Goal: Task Accomplishment & Management: Complete application form

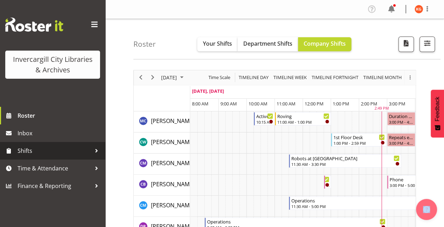
click at [96, 154] on div at bounding box center [96, 150] width 11 height 11
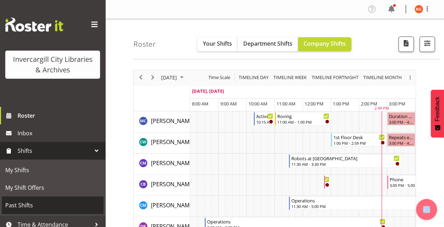
scroll to position [24, 0]
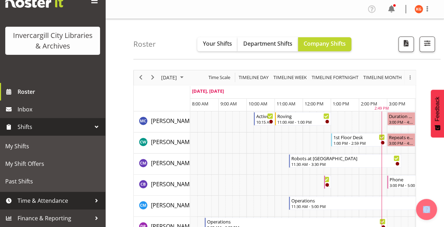
click at [83, 201] on span "Time & Attendance" at bounding box center [55, 200] width 74 height 11
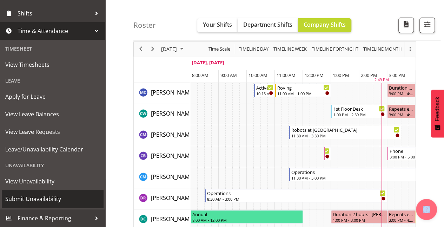
scroll to position [29, 0]
click at [52, 199] on span "Submit Unavailability" at bounding box center [52, 198] width 95 height 11
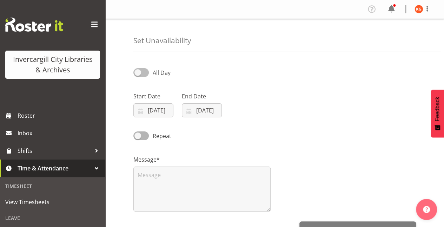
click at [144, 70] on span at bounding box center [140, 72] width 15 height 9
click at [138, 70] on input "All Day" at bounding box center [135, 72] width 5 height 5
checkbox input "true"
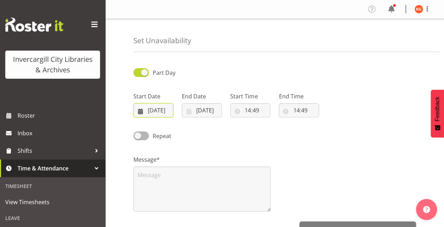
click at [160, 110] on input "30/09/2025" at bounding box center [153, 110] width 40 height 14
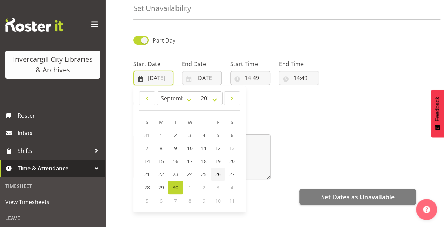
scroll to position [45, 0]
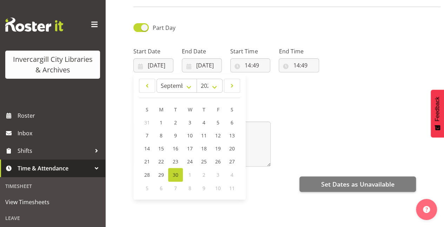
click at [190, 174] on span "1" at bounding box center [189, 174] width 3 height 7
click at [234, 85] on span at bounding box center [231, 85] width 7 height 8
select select "9"
click at [187, 123] on link "1" at bounding box center [190, 123] width 14 height 14
type input "01/10/2025"
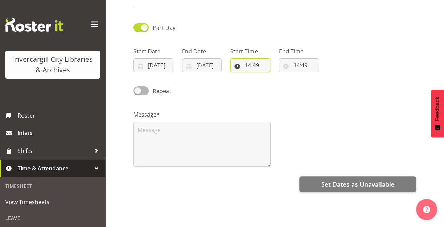
click at [251, 67] on input "14:49" at bounding box center [250, 65] width 40 height 14
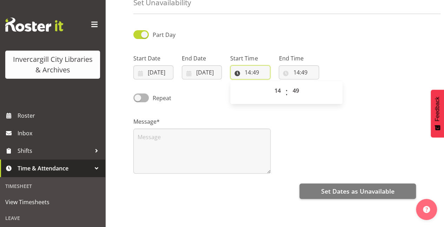
scroll to position [38, 0]
click at [277, 91] on select "00 01 02 03 04 05 06 07 08 09 10 11 12 13 14 15 16 17 18 19 20 21 22 23" at bounding box center [278, 90] width 16 height 14
select select "9"
click at [270, 83] on select "00 01 02 03 04 05 06 07 08 09 10 11 12 13 14 15 16 17 18 19 20 21 22 23" at bounding box center [278, 90] width 16 height 14
type input "09:49"
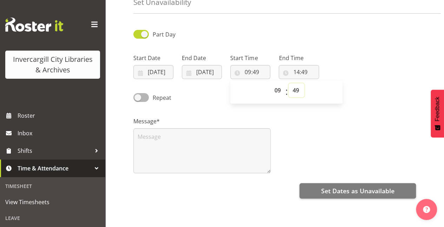
click at [296, 88] on select "00 01 02 03 04 05 06 07 08 09 10 11 12 13 14 15 16 17 18 19 20 21 22 23 24 25 2…" at bounding box center [296, 90] width 16 height 14
select select "0"
click at [288, 83] on select "00 01 02 03 04 05 06 07 08 09 10 11 12 13 14 15 16 17 18 19 20 21 22 23 24 25 2…" at bounding box center [296, 90] width 16 height 14
type input "09:00"
click at [301, 71] on input "14:49" at bounding box center [299, 72] width 40 height 14
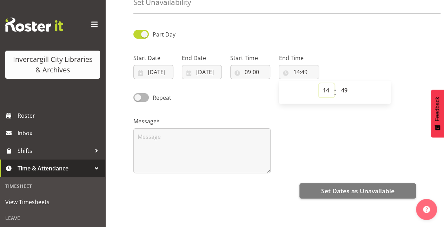
click at [326, 89] on select "00 01 02 03 04 05 06 07 08 09 10 11 12 13 14 15 16 17 18 19 20 21 22 23" at bounding box center [327, 90] width 16 height 14
select select "10"
click at [319, 83] on select "00 01 02 03 04 05 06 07 08 09 10 11 12 13 14 15 16 17 18 19 20 21 22 23" at bounding box center [327, 90] width 16 height 14
type input "10:49"
click at [345, 91] on select "00 01 02 03 04 05 06 07 08 09 10 11 12 13 14 15 16 17 18 19 20 21 22 23 24 25 2…" at bounding box center [345, 90] width 16 height 14
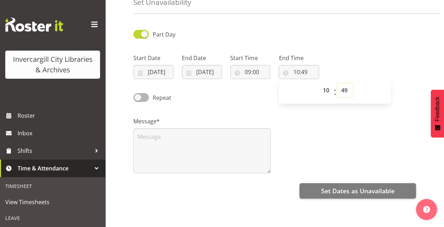
select select "30"
click at [337, 83] on select "00 01 02 03 04 05 06 07 08 09 10 11 12 13 14 15 16 17 18 19 20 21 22 23 24 25 2…" at bounding box center [345, 90] width 16 height 14
type input "10:30"
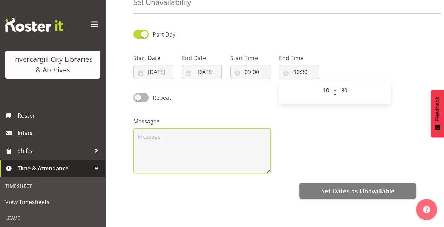
click at [211, 151] on textarea at bounding box center [201, 150] width 137 height 45
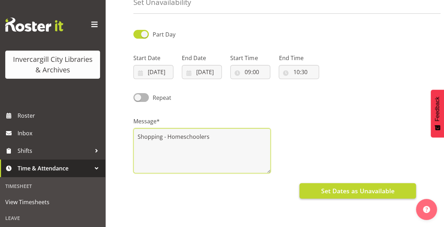
type textarea "Shopping - Homeschoolers"
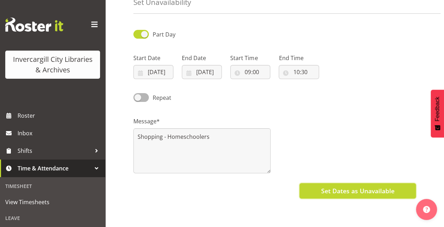
click at [358, 186] on span "Set Dates as Unavailable" at bounding box center [357, 190] width 73 height 9
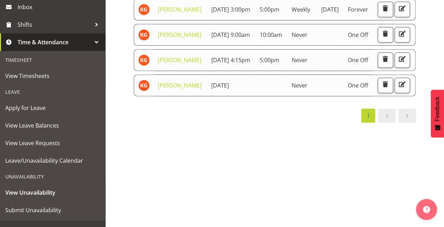
scroll to position [137, 0]
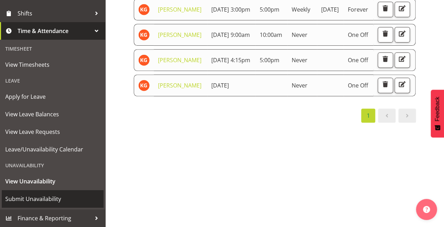
click at [44, 197] on span "Submit Unavailability" at bounding box center [52, 198] width 95 height 11
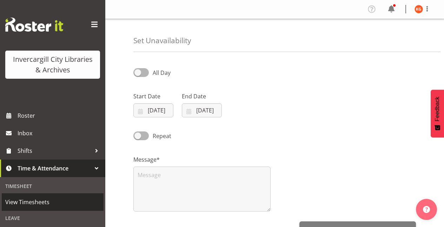
select select "8"
select select "2025"
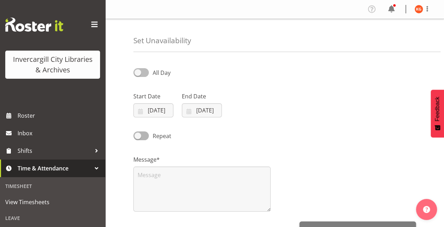
click at [142, 74] on span at bounding box center [140, 72] width 15 height 9
click at [138, 74] on input "All Day" at bounding box center [135, 72] width 5 height 5
checkbox input "true"
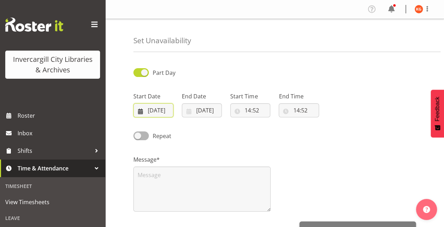
click at [160, 111] on input "30/09/2025" at bounding box center [153, 110] width 40 height 14
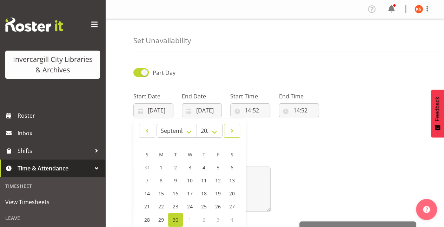
click at [232, 130] on span at bounding box center [231, 130] width 7 height 8
select select "9"
click at [172, 178] on link "7" at bounding box center [175, 180] width 15 height 13
type input "07/10/2025"
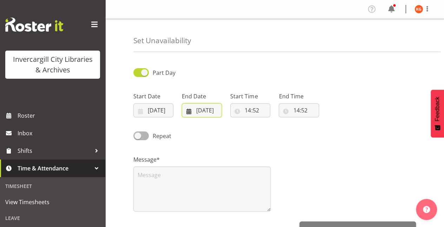
click at [213, 109] on input "30/09/2025" at bounding box center [202, 110] width 40 height 14
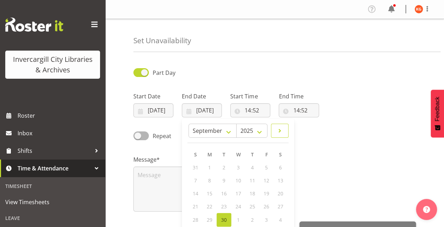
click at [283, 132] on span at bounding box center [280, 130] width 8 height 8
select select "9"
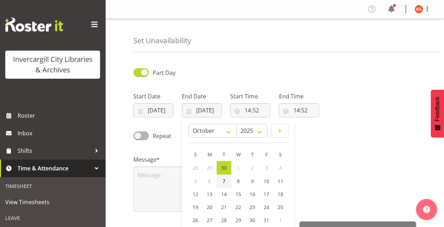
click at [226, 178] on link "7" at bounding box center [224, 180] width 15 height 13
type input "07/10/2025"
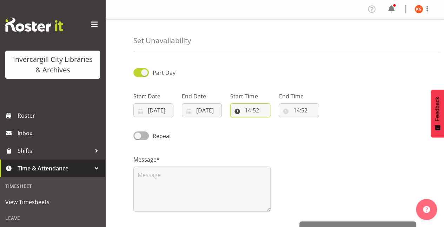
click at [253, 112] on input "14:52" at bounding box center [250, 110] width 40 height 14
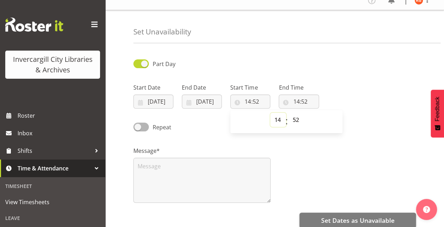
click at [279, 119] on select "00 01 02 03 04 05 06 07 08 09 10 11 12 13 14 15 16 17 18 19 20 21 22 23" at bounding box center [278, 120] width 16 height 14
select select "11"
click at [270, 113] on select "00 01 02 03 04 05 06 07 08 09 10 11 12 13 14 15 16 17 18 19 20 21 22 23" at bounding box center [278, 120] width 16 height 14
type input "11:52"
click at [293, 117] on select "00 01 02 03 04 05 06 07 08 09 10 11 12 13 14 15 16 17 18 19 20 21 22 23 24 25 2…" at bounding box center [296, 120] width 16 height 14
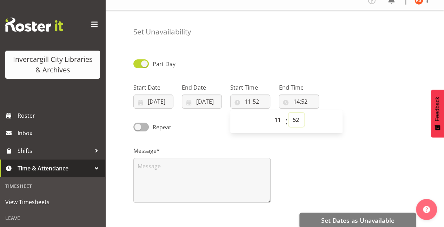
select select "0"
click at [288, 113] on select "00 01 02 03 04 05 06 07 08 09 10 11 12 13 14 15 16 17 18 19 20 21 22 23 24 25 2…" at bounding box center [296, 120] width 16 height 14
type input "11:00"
click at [304, 97] on input "14:52" at bounding box center [299, 101] width 40 height 14
click at [324, 121] on select "00 01 02 03 04 05 06 07 08 09 10 11 12 13 14 15 16 17 18 19 20 21 22 23" at bounding box center [327, 120] width 16 height 14
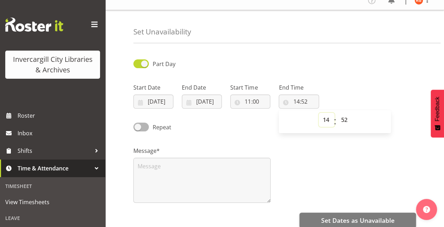
select select "12"
click at [319, 113] on select "00 01 02 03 04 05 06 07 08 09 10 11 12 13 14 15 16 17 18 19 20 21 22 23" at bounding box center [327, 120] width 16 height 14
type input "12:52"
click at [304, 103] on input "12:52" at bounding box center [299, 101] width 40 height 14
click at [307, 102] on input "12:52" at bounding box center [299, 101] width 40 height 14
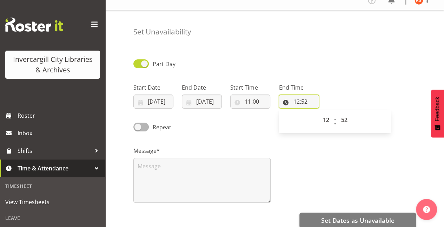
scroll to position [0, 0]
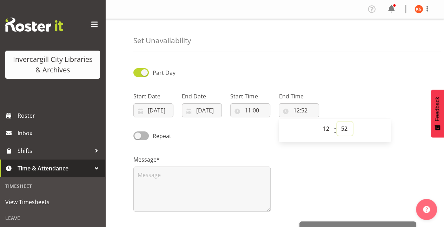
click at [346, 130] on select "00 01 02 03 04 05 06 07 08 09 10 11 12 13 14 15 16 17 18 19 20 21 22 23 24 25 2…" at bounding box center [345, 128] width 16 height 14
select select "0"
click at [337, 121] on select "00 01 02 03 04 05 06 07 08 09 10 11 12 13 14 15 16 17 18 19 20 21 22 23 24 25 2…" at bounding box center [345, 128] width 16 height 14
type input "12:00"
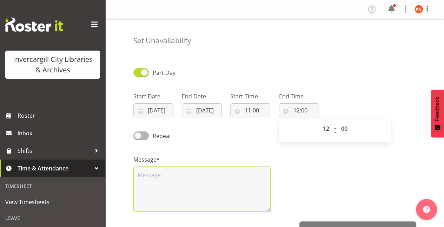
click at [210, 182] on textarea at bounding box center [201, 188] width 137 height 45
type textarea "Meeting"
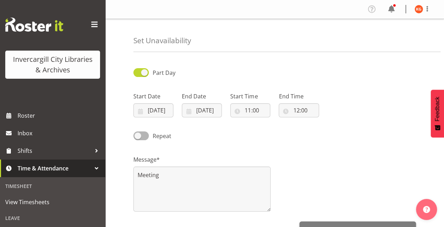
click at [340, 178] on div "Message* Meeting" at bounding box center [274, 180] width 291 height 70
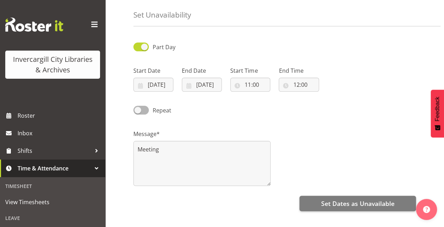
scroll to position [26, 0]
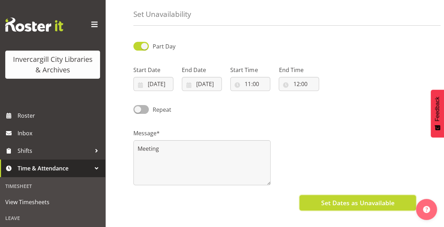
click at [347, 198] on span "Set Dates as Unavailable" at bounding box center [357, 202] width 73 height 9
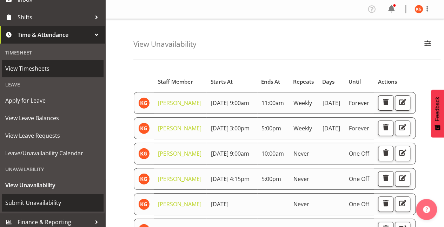
scroll to position [134, 0]
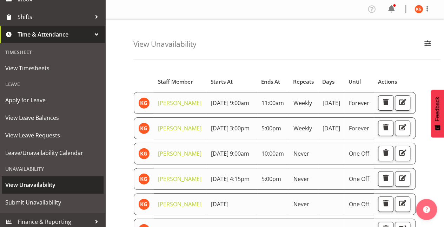
click at [47, 183] on span "View Unavailability" at bounding box center [52, 184] width 95 height 11
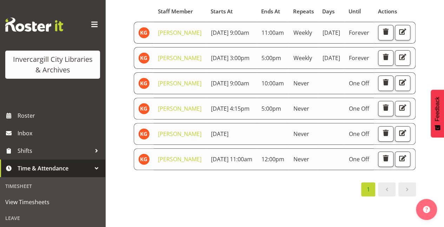
scroll to position [71, 0]
click at [398, 86] on span "button" at bounding box center [402, 81] width 9 height 9
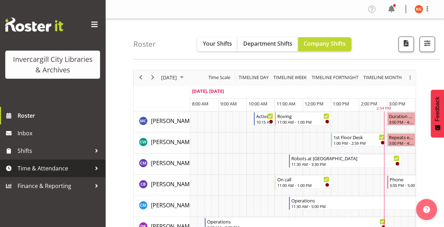
click at [92, 168] on div at bounding box center [96, 168] width 11 height 11
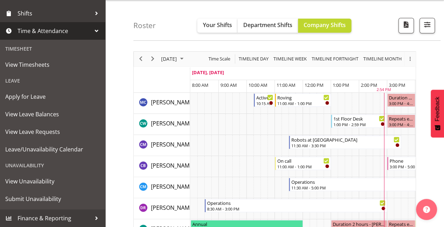
scroll to position [19, 0]
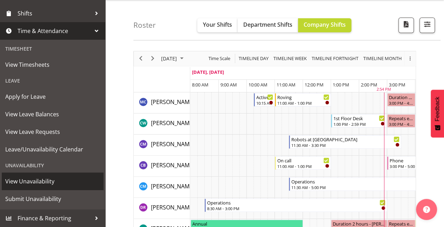
click at [45, 185] on span "View Unavailability" at bounding box center [52, 181] width 95 height 11
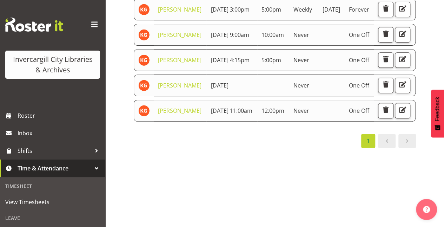
scroll to position [149, 0]
click at [398, 114] on span "button" at bounding box center [402, 109] width 9 height 9
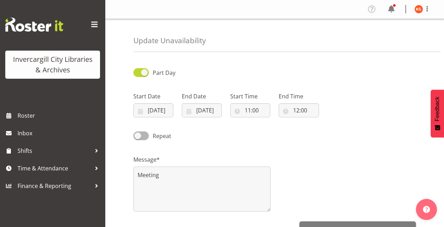
select select "9"
select select "2025"
click at [161, 108] on input "07/10/2025" at bounding box center [153, 110] width 40 height 14
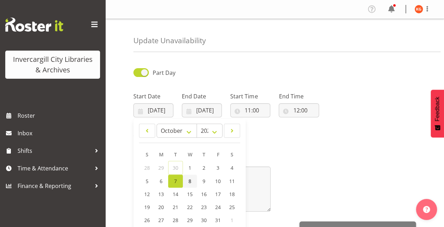
click at [190, 181] on span "8" at bounding box center [189, 181] width 3 height 7
type input "08/10/2025"
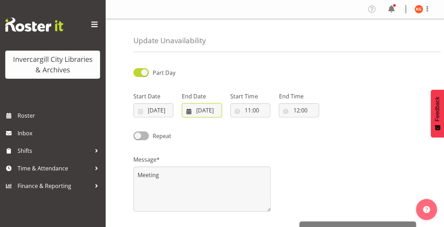
click at [212, 105] on input "07/10/2025" at bounding box center [202, 110] width 40 height 14
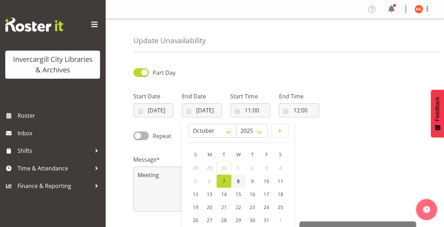
click at [237, 185] on link "8" at bounding box center [238, 180] width 14 height 13
type input "08/10/2025"
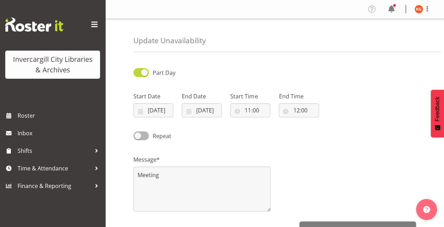
click at [341, 152] on div "Message* Meeting" at bounding box center [274, 180] width 291 height 70
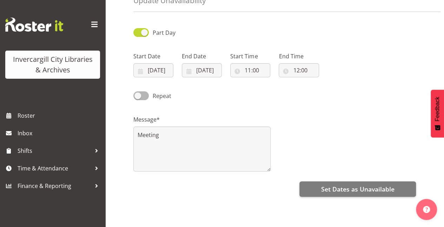
scroll to position [40, 0]
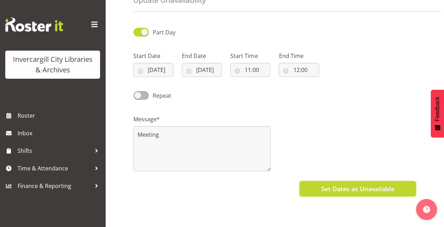
click at [347, 187] on span "Set Dates as Unavailable" at bounding box center [357, 188] width 73 height 9
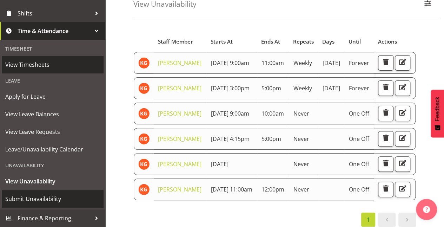
scroll to position [41, 0]
click at [52, 193] on link "Submit Unavailability" at bounding box center [53, 199] width 102 height 18
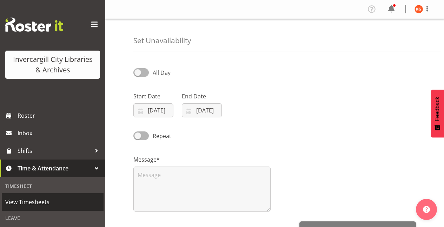
select select "8"
select select "2025"
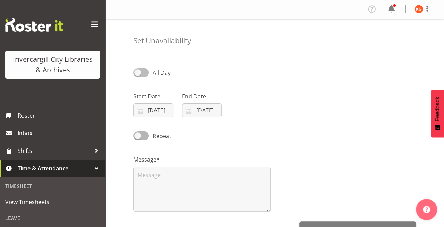
click at [142, 72] on span at bounding box center [140, 72] width 15 height 9
click at [138, 72] on input "All Day" at bounding box center [135, 72] width 5 height 5
checkbox input "true"
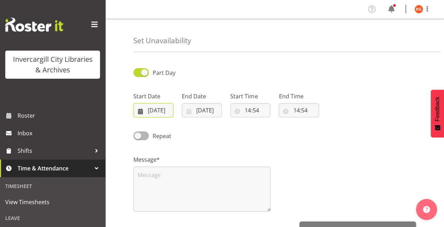
click at [160, 108] on input "[DATE]" at bounding box center [153, 110] width 40 height 14
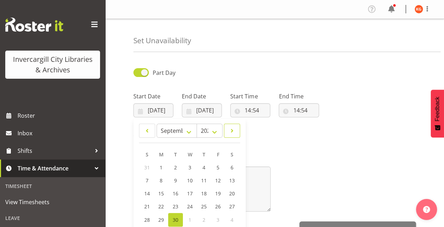
click at [232, 132] on span at bounding box center [231, 130] width 7 height 8
select select "9"
click at [193, 180] on link "8" at bounding box center [190, 180] width 14 height 13
type input "08/10/2025"
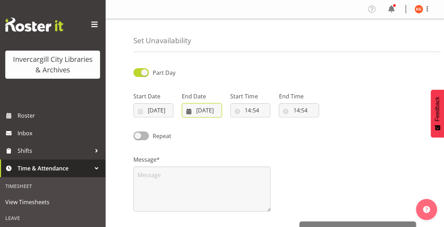
click at [214, 110] on input "30/09/2025" at bounding box center [202, 110] width 40 height 14
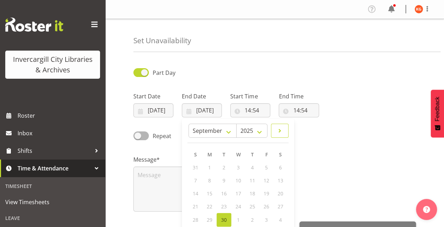
click at [283, 130] on span at bounding box center [280, 130] width 8 height 8
select select "9"
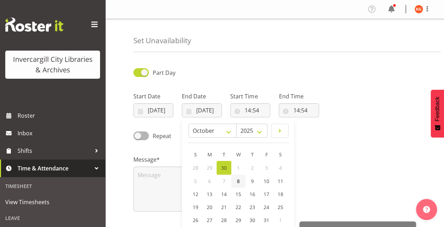
click at [236, 178] on link "8" at bounding box center [238, 180] width 14 height 13
type input "08/10/2025"
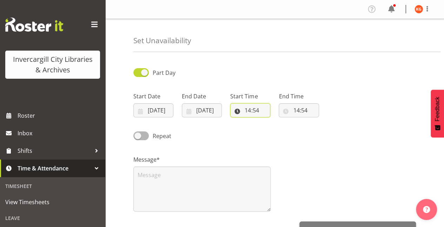
click at [263, 111] on input "14:54" at bounding box center [250, 110] width 40 height 14
click at [278, 127] on select "00 01 02 03 04 05 06 07 08 09 10 11 12 13 14 15 16 17 18 19 20 21 22 23" at bounding box center [278, 128] width 16 height 14
select select "15"
click at [270, 121] on select "00 01 02 03 04 05 06 07 08 09 10 11 12 13 14 15 16 17 18 19 20 21 22 23" at bounding box center [278, 128] width 16 height 14
type input "15:54"
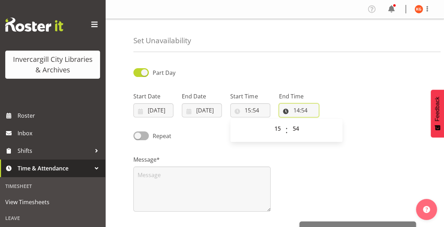
click at [305, 110] on input "14:54" at bounding box center [299, 110] width 40 height 14
click at [330, 130] on select "00 01 02 03 04 05 06 07 08 09 10 11 12 13 14 15 16 17 18 19 20 21 22 23" at bounding box center [327, 128] width 16 height 14
click at [245, 111] on input "15:54" at bounding box center [250, 110] width 40 height 14
click at [296, 128] on select "00 01 02 03 04 05 06 07 08 09 10 11 12 13 14 15 16 17 18 19 20 21 22 23 24 25 2…" at bounding box center [296, 128] width 16 height 14
select select "0"
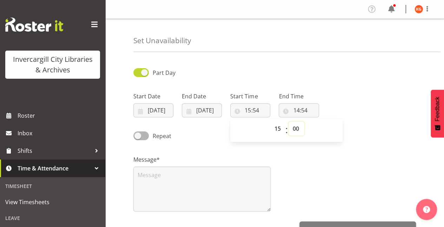
click at [288, 121] on select "00 01 02 03 04 05 06 07 08 09 10 11 12 13 14 15 16 17 18 19 20 21 22 23 24 25 2…" at bounding box center [296, 128] width 16 height 14
type input "15:00"
click at [298, 107] on input "14:54" at bounding box center [299, 110] width 40 height 14
click at [324, 129] on select "00 01 02 03 04 05 06 07 08 09 10 11 12 13 14 15 16 17 18 19 20 21 22 23" at bounding box center [327, 128] width 16 height 14
select select "17"
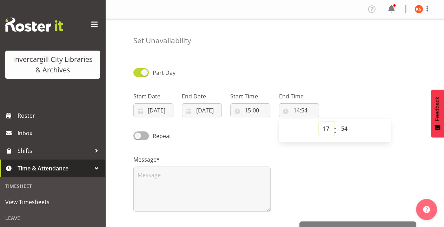
click at [319, 121] on select "00 01 02 03 04 05 06 07 08 09 10 11 12 13 14 15 16 17 18 19 20 21 22 23" at bounding box center [327, 128] width 16 height 14
type input "17:54"
click at [304, 110] on input "17:54" at bounding box center [299, 110] width 40 height 14
click at [308, 111] on input "17:54" at bounding box center [299, 110] width 40 height 14
click at [342, 131] on select "00 01 02 03 04 05 06 07 08 09 10 11 12 13 14 15 16 17 18 19 20 21 22 23 24 25 2…" at bounding box center [345, 128] width 16 height 14
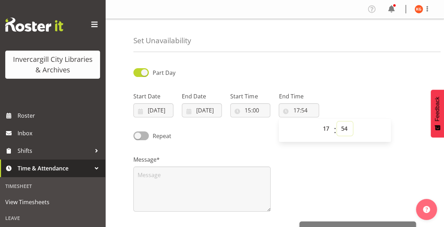
select select "0"
click at [337, 121] on select "00 01 02 03 04 05 06 07 08 09 10 11 12 13 14 15 16 17 18 19 20 21 22 23 24 25 2…" at bounding box center [345, 128] width 16 height 14
type input "17:00"
click at [360, 83] on div "Start Date 08/10/2025 January February March April May June July August Septemb…" at bounding box center [274, 101] width 291 height 39
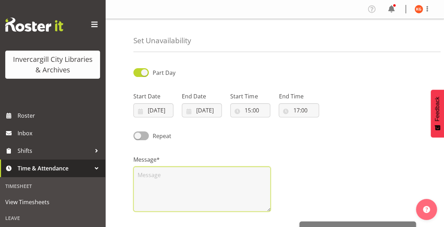
click at [206, 185] on textarea at bounding box center [201, 188] width 137 height 45
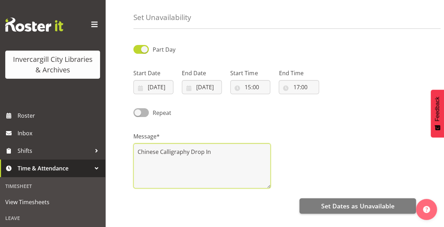
scroll to position [21, 0]
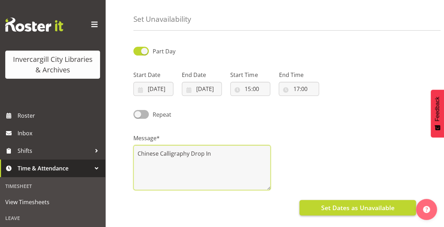
type textarea "Chinese Calligraphy Drop In"
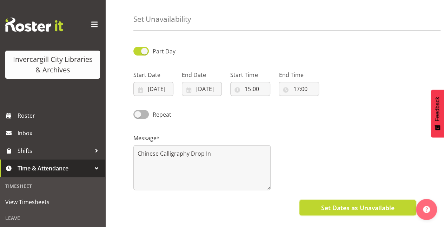
click at [350, 209] on span "Set Dates as Unavailable" at bounding box center [357, 207] width 73 height 9
